Goal: Information Seeking & Learning: Understand process/instructions

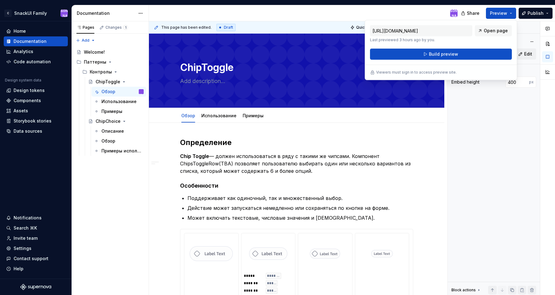
scroll to position [792, 0]
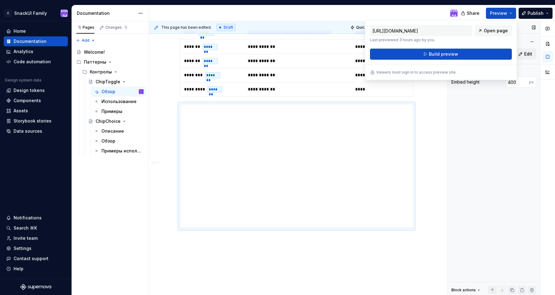
click at [497, 158] on div "Figma embed URL [URL][DOMAIN_NAME] Edit Display options Embed height 400 px Blo…" at bounding box center [494, 159] width 92 height 276
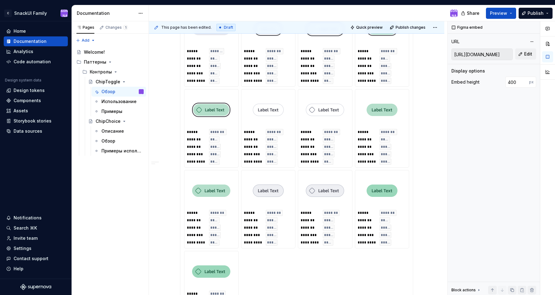
scroll to position [385, 0]
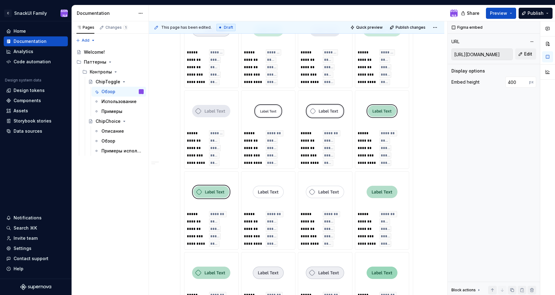
click at [224, 113] on img at bounding box center [211, 111] width 38 height 31
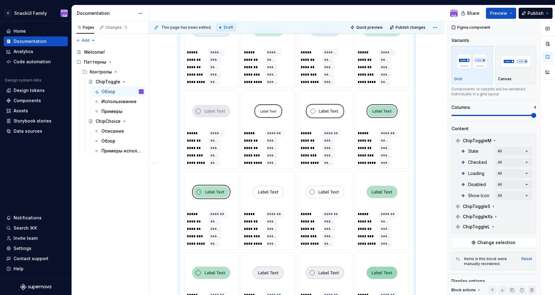
click at [220, 111] on img at bounding box center [211, 111] width 38 height 31
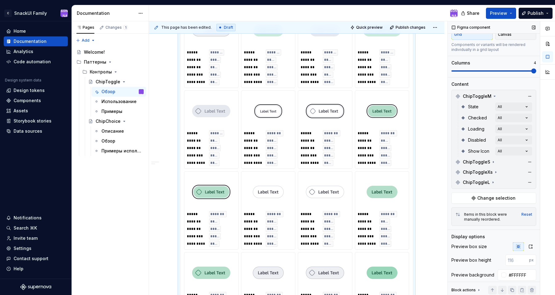
scroll to position [46, 0]
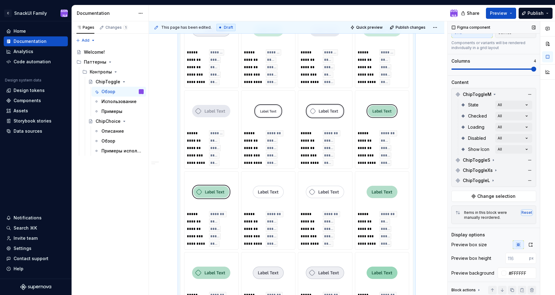
click at [527, 212] on div "Reset" at bounding box center [526, 212] width 11 height 5
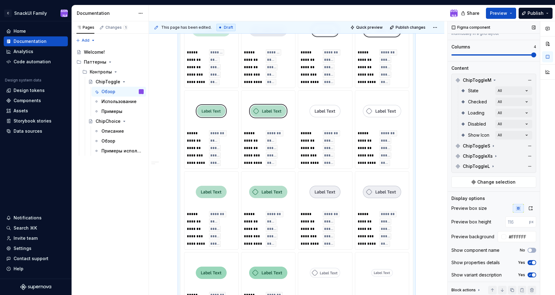
scroll to position [62, 0]
click at [531, 260] on icon "button" at bounding box center [529, 261] width 5 height 4
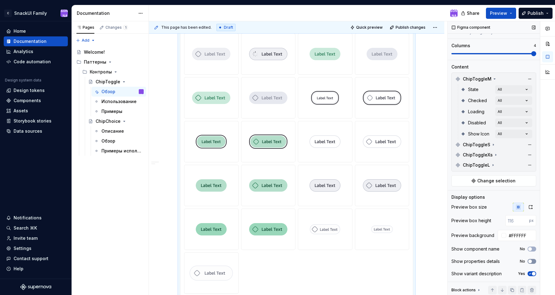
click at [531, 260] on icon "button" at bounding box center [529, 261] width 5 height 4
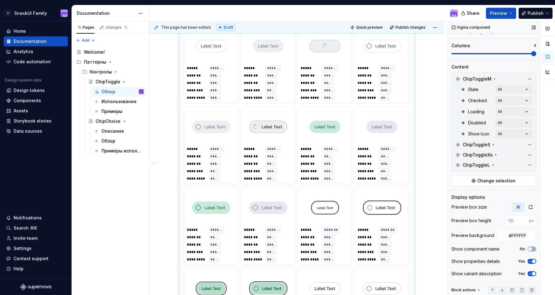
click at [531, 260] on icon "button" at bounding box center [529, 261] width 5 height 4
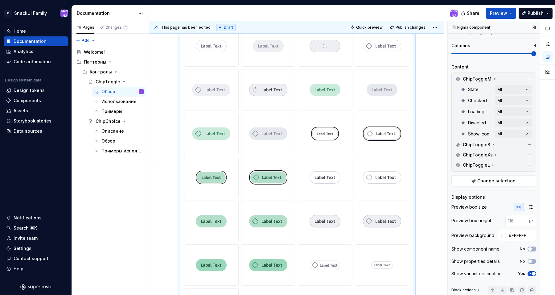
click at [534, 276] on button "Yes" at bounding box center [531, 273] width 9 height 5
click at [479, 288] on icon at bounding box center [478, 289] width 5 height 5
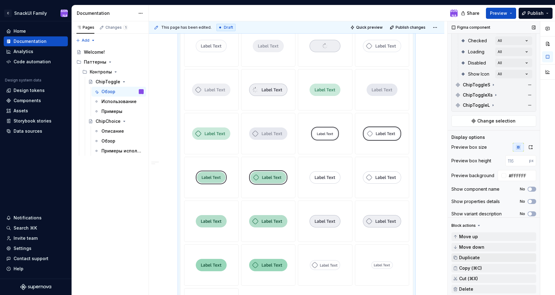
scroll to position [126, 0]
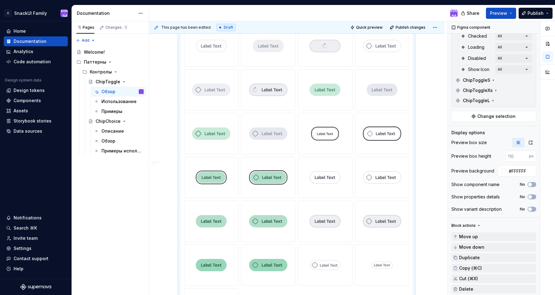
click at [478, 225] on icon at bounding box center [479, 225] width 2 height 1
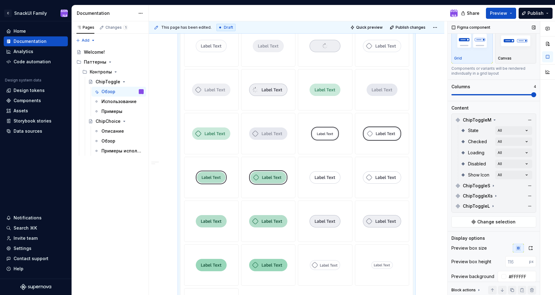
scroll to position [0, 0]
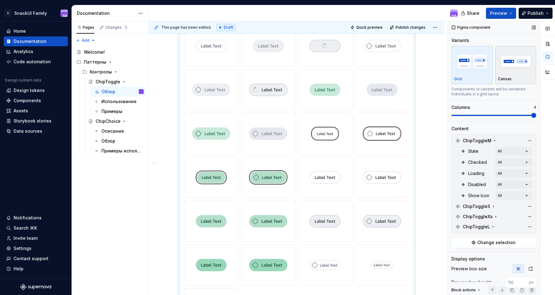
click at [507, 65] on img "button" at bounding box center [516, 61] width 36 height 23
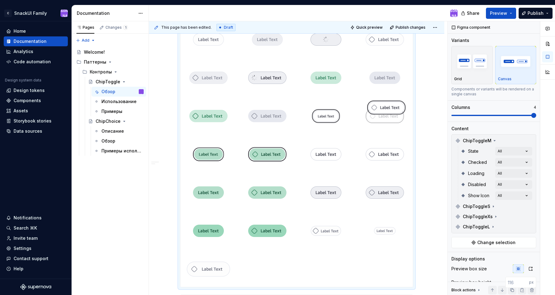
click at [392, 118] on body "C SnackUI Family Ю Home Documentation Analytics Code automation Design system d…" at bounding box center [277, 147] width 555 height 295
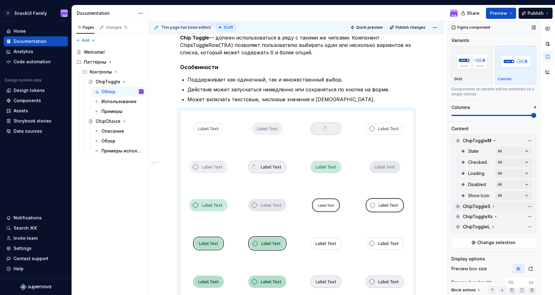
scroll to position [62, 0]
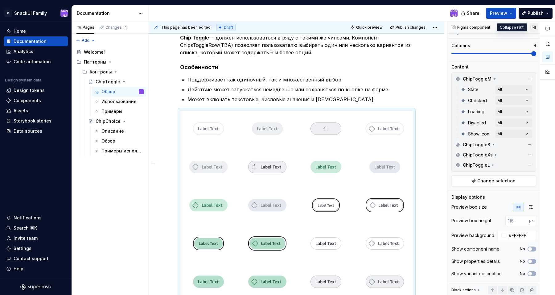
click at [534, 27] on button "button" at bounding box center [533, 27] width 9 height 9
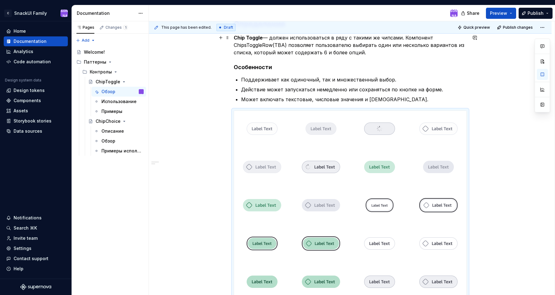
scroll to position [0, 0]
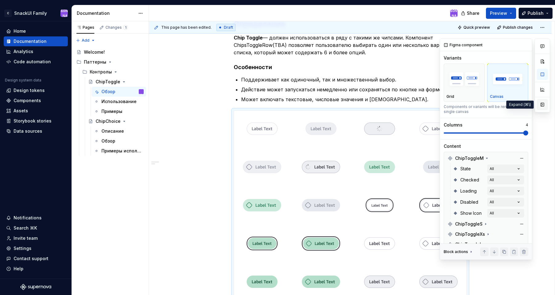
click at [543, 106] on button "button" at bounding box center [542, 104] width 11 height 11
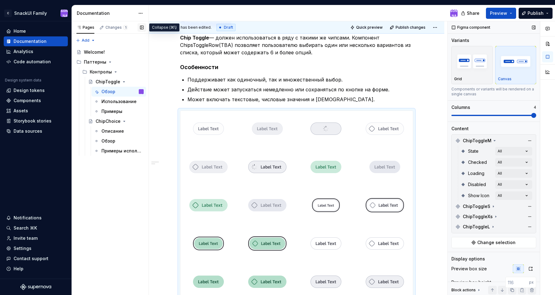
click at [142, 28] on button "button" at bounding box center [141, 27] width 9 height 9
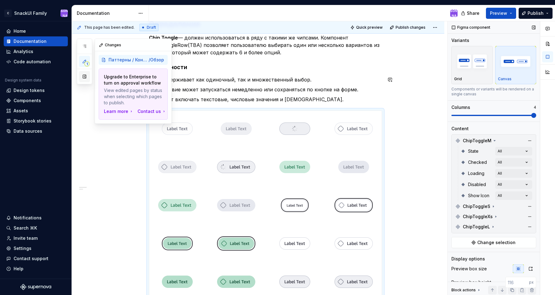
click at [85, 78] on button "button" at bounding box center [84, 76] width 11 height 11
type textarea "*"
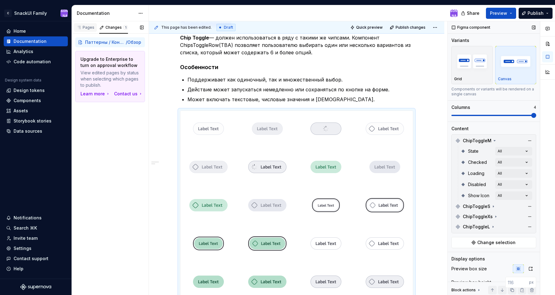
click at [89, 27] on div "Pages" at bounding box center [85, 27] width 18 height 5
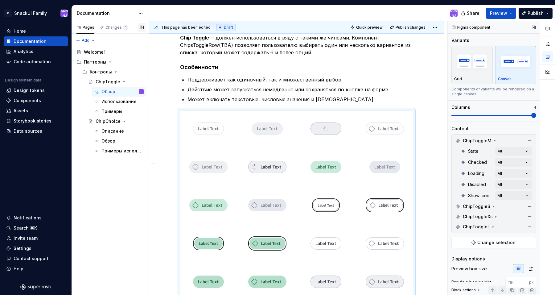
click at [142, 28] on button "button" at bounding box center [141, 27] width 9 height 9
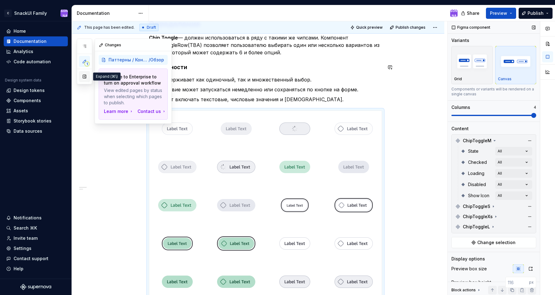
click at [87, 75] on button "button" at bounding box center [84, 76] width 11 height 11
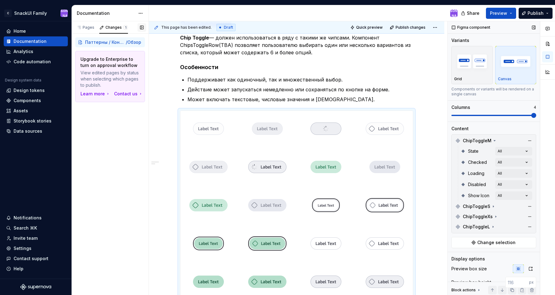
click at [143, 26] on button "button" at bounding box center [141, 27] width 9 height 9
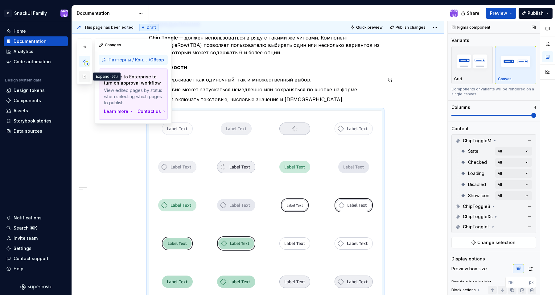
click at [85, 79] on button "button" at bounding box center [84, 76] width 11 height 11
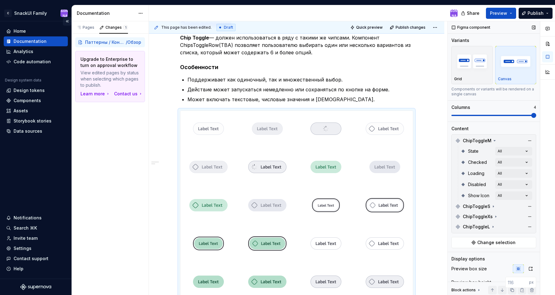
click at [68, 22] on button "Collapse sidebar" at bounding box center [67, 21] width 9 height 9
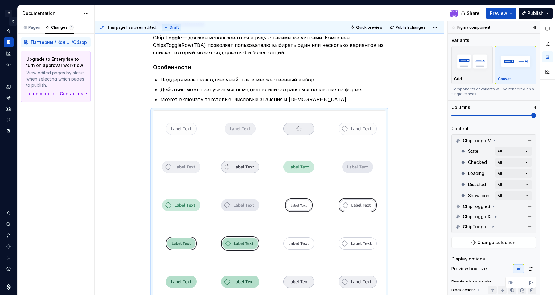
click at [12, 23] on button "Expand sidebar" at bounding box center [13, 21] width 9 height 9
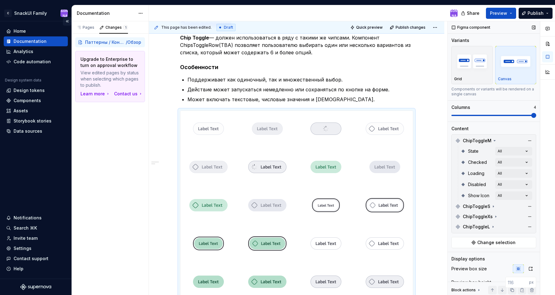
click at [67, 22] on button "Collapse sidebar" at bounding box center [67, 21] width 9 height 9
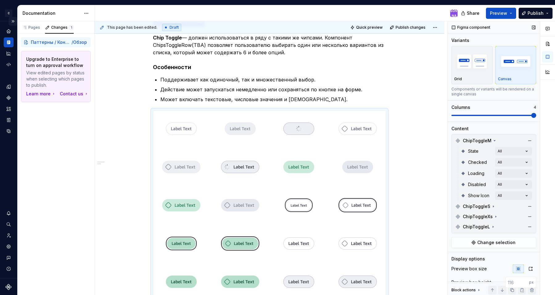
click at [11, 20] on button "Expand sidebar" at bounding box center [13, 21] width 9 height 9
type textarea "*"
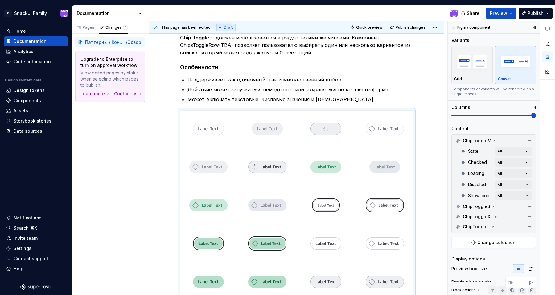
type textarea "*"
